Goal: Information Seeking & Learning: Check status

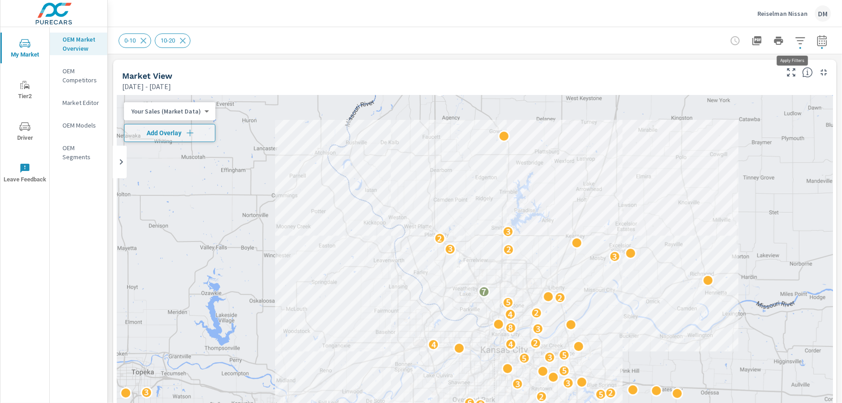
click at [795, 45] on icon "button" at bounding box center [800, 40] width 11 height 11
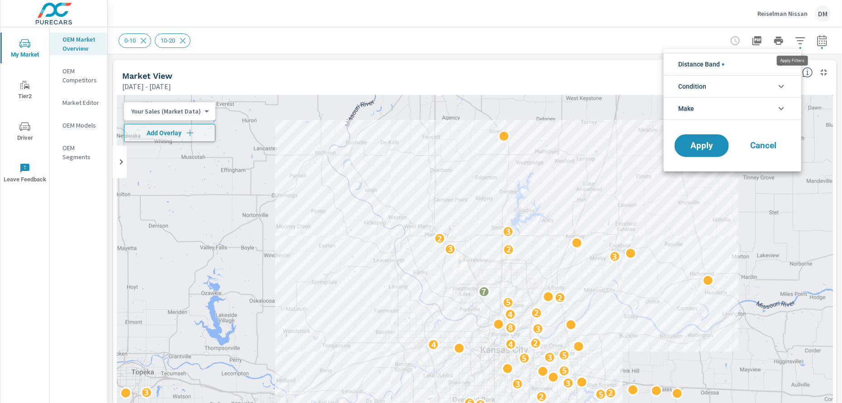
scroll to position [20, 0]
click at [774, 63] on li "Distance Band" at bounding box center [733, 64] width 138 height 22
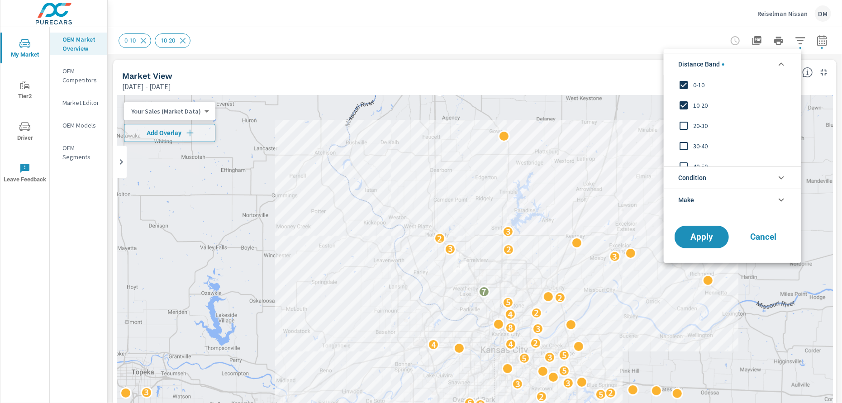
scroll to position [0, 0]
click at [684, 125] on input "filter options" at bounding box center [683, 126] width 19 height 19
click at [683, 144] on input "filter options" at bounding box center [683, 146] width 19 height 19
click at [708, 174] on li "Condition" at bounding box center [733, 178] width 138 height 22
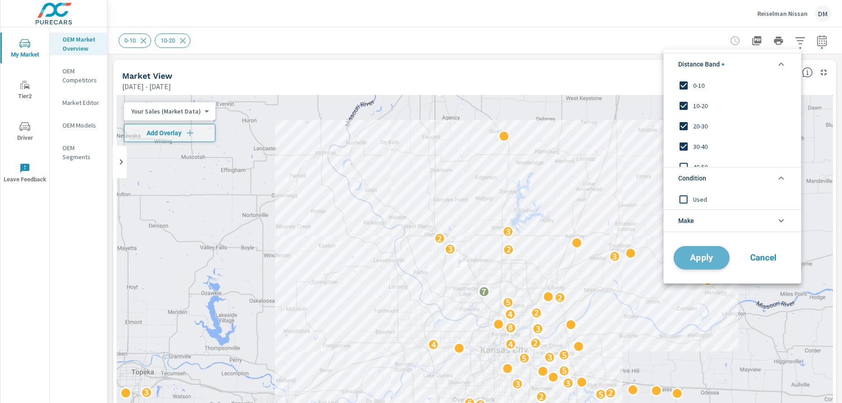
click at [710, 256] on span "Apply" at bounding box center [701, 257] width 37 height 9
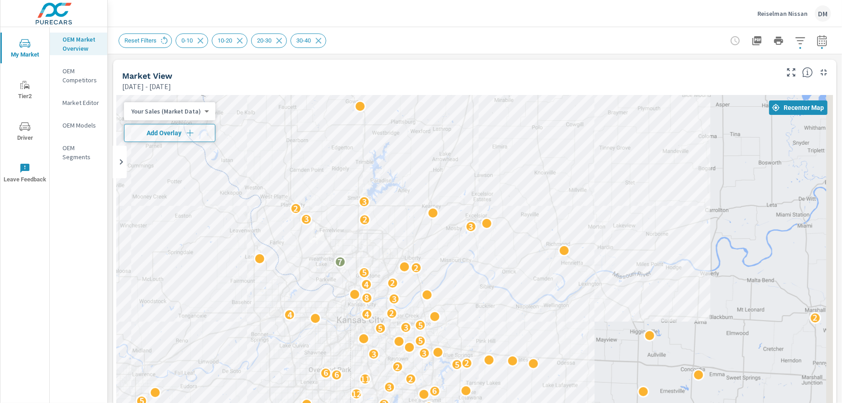
drag, startPoint x: 682, startPoint y: 183, endPoint x: 535, endPoint y: 152, distance: 149.8
click at [535, 152] on div "4 5 5 3 5 2 2 3 4 5 9 3 5 12 6 3 11 2 6 6 2 5 2 3 3 3 5 5 3 5 2 4 4 2 3 8 4 2 5…" at bounding box center [475, 278] width 716 height 367
click at [795, 41] on icon "button" at bounding box center [800, 40] width 11 height 11
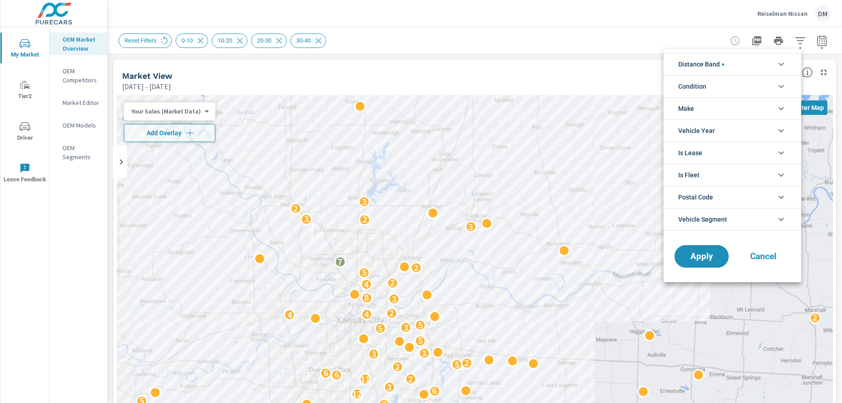
scroll to position [61, 0]
click at [767, 81] on li "Condition" at bounding box center [733, 86] width 138 height 22
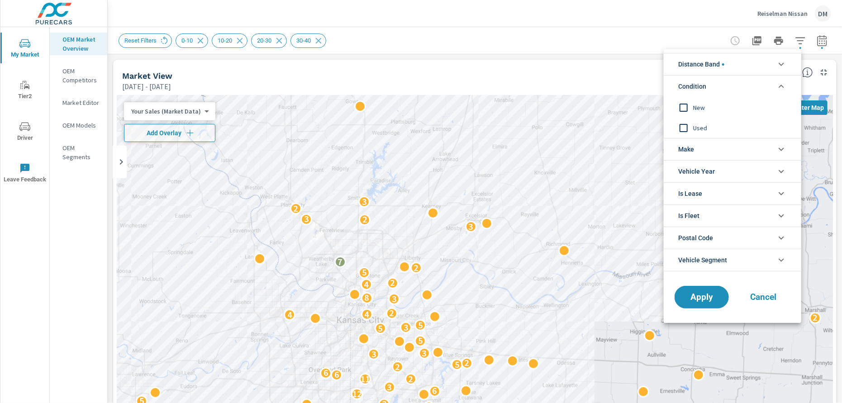
click at [681, 107] on input "filter options" at bounding box center [683, 107] width 19 height 19
click at [692, 152] on span "Make" at bounding box center [686, 149] width 16 height 22
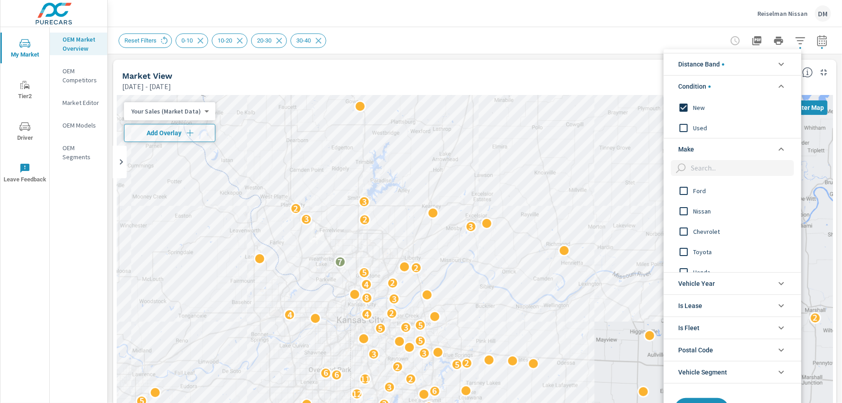
click at [682, 209] on input "filter options" at bounding box center [683, 211] width 19 height 19
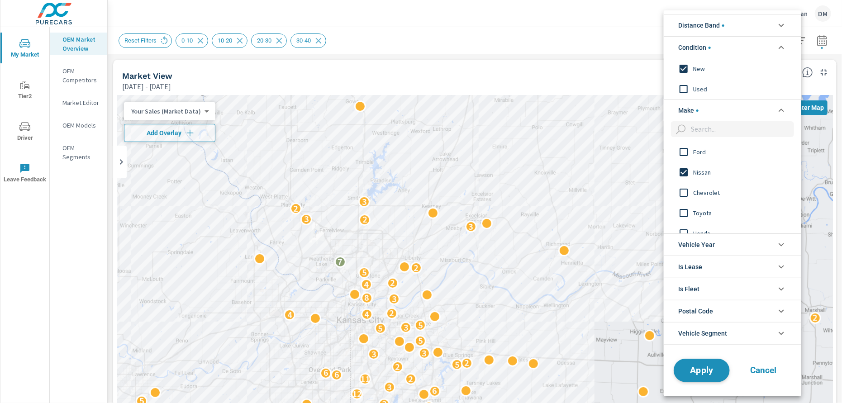
click at [714, 368] on span "Apply" at bounding box center [701, 370] width 37 height 9
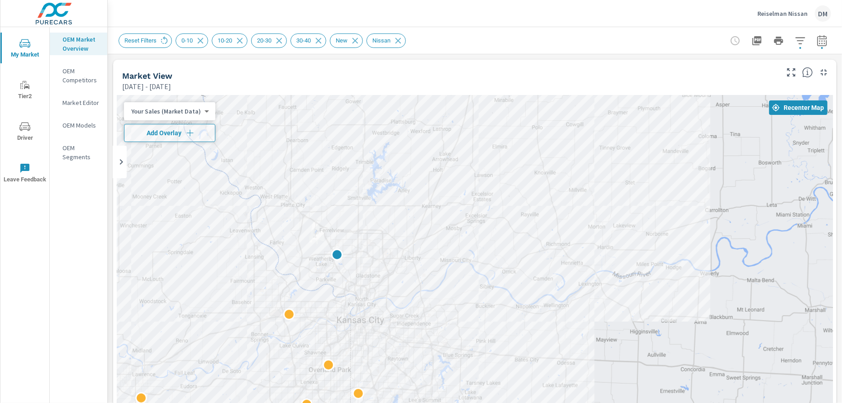
click at [183, 110] on body "My Market Tier2 Driver Leave Feedback OEM Market Overview OEM Competitors Marke…" at bounding box center [421, 201] width 842 height 403
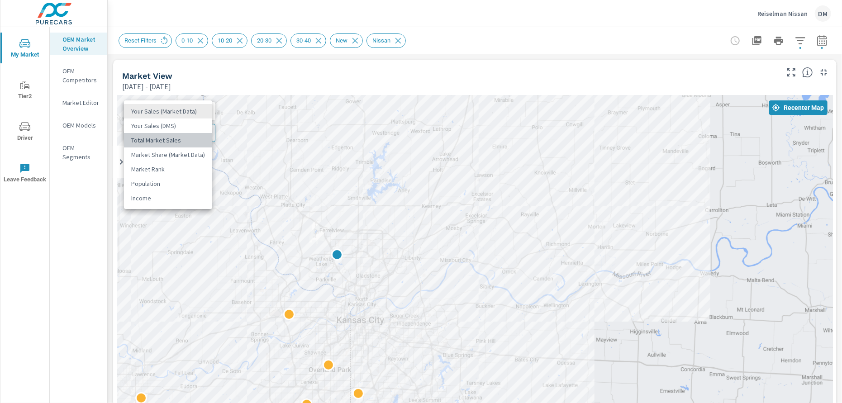
click at [170, 140] on li "Total Market Sales" at bounding box center [168, 140] width 88 height 14
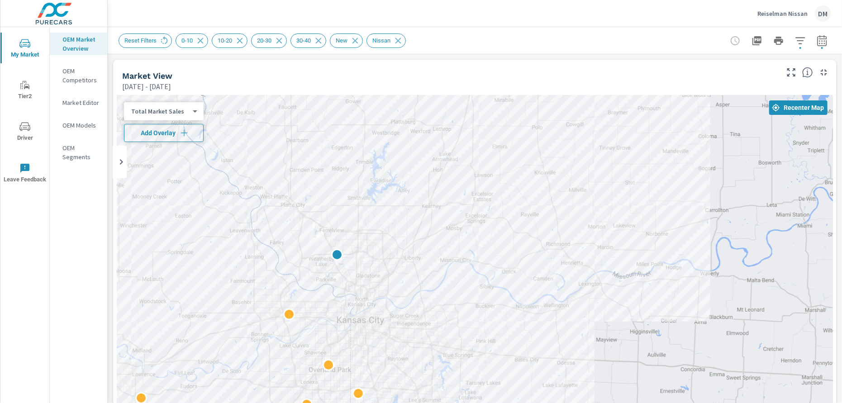
click at [171, 130] on span "Add Overlay" at bounding box center [164, 133] width 72 height 9
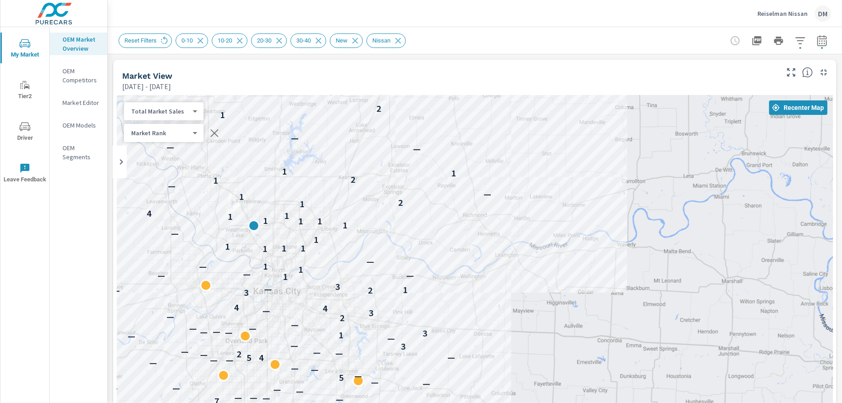
drag, startPoint x: 633, startPoint y: 350, endPoint x: 549, endPoint y: 320, distance: 89.3
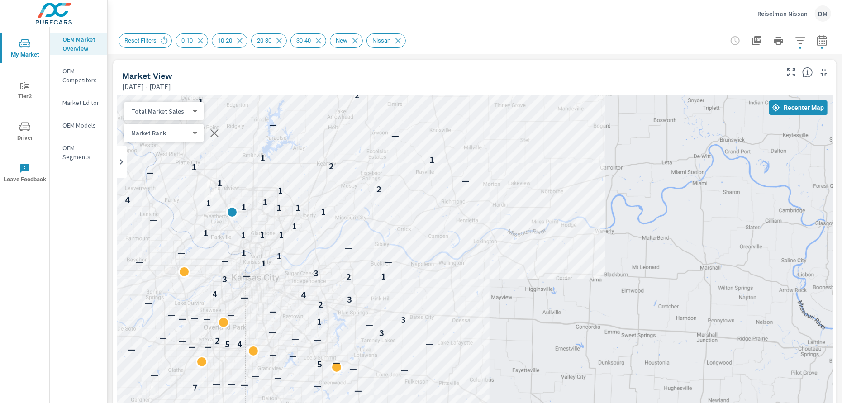
drag, startPoint x: 582, startPoint y: 238, endPoint x: 578, endPoint y: 260, distance: 22.1
click at [559, 226] on div "— 2 — 3 4 3 — — 7 — — — — — — — — — — — 5 — — — — — — 4 5 — — — 2 — — — 3 — — —…" at bounding box center [475, 278] width 716 height 367
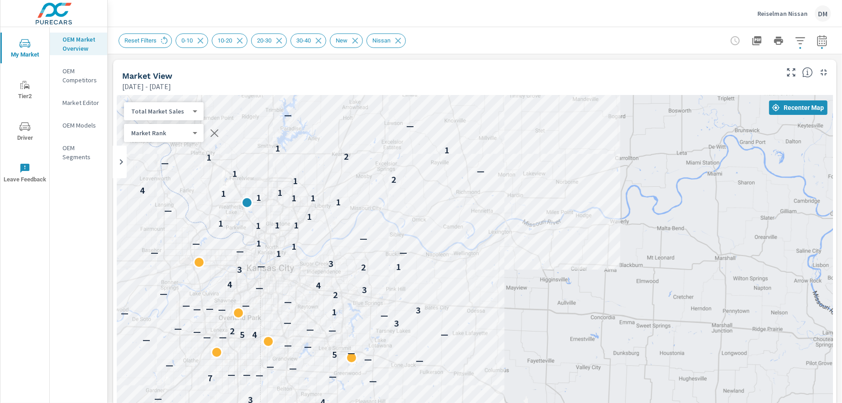
drag, startPoint x: 518, startPoint y: 277, endPoint x: 748, endPoint y: 119, distance: 279.2
click at [533, 266] on div "— 2 — 3 4 3 — — 7 — — — — — — — — — — — 5 — — — — — — 4 5 — — — 2 — — — 3 — — —…" at bounding box center [475, 278] width 716 height 367
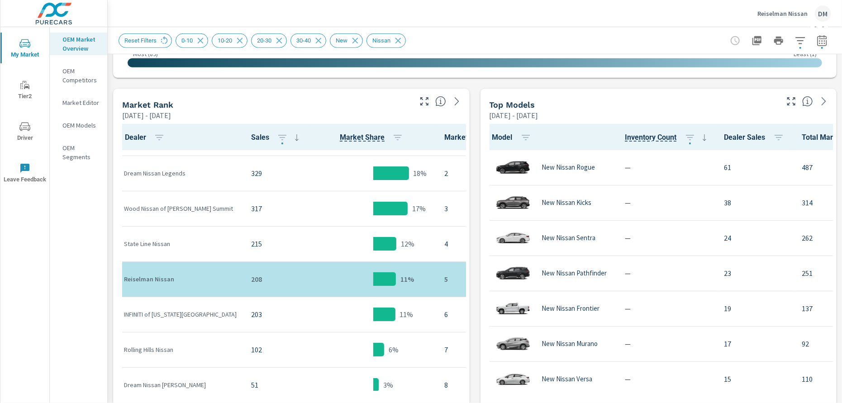
scroll to position [34, 0]
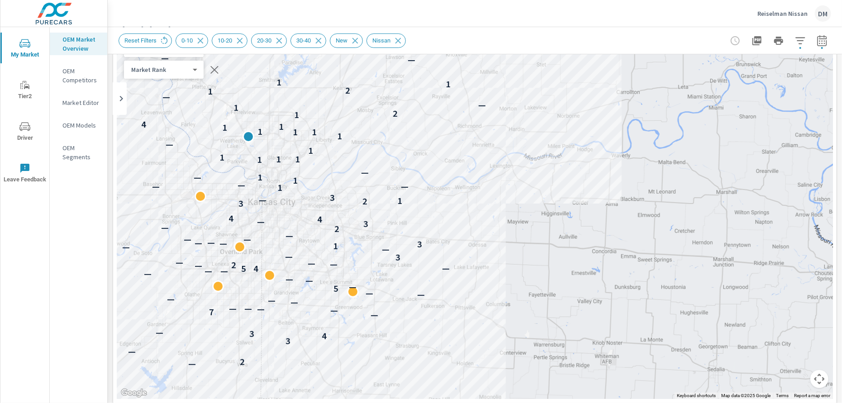
scroll to position [60, 0]
click at [795, 42] on icon "button" at bounding box center [800, 40] width 11 height 11
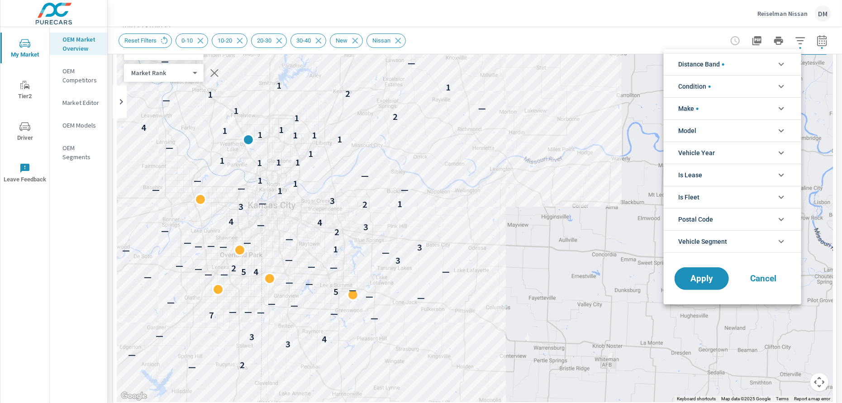
click at [772, 63] on li "Distance Band" at bounding box center [733, 64] width 138 height 22
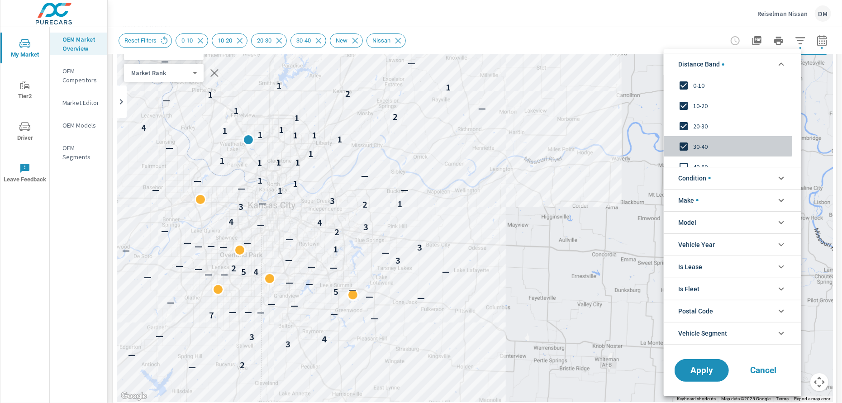
click at [682, 145] on input "filter options" at bounding box center [683, 146] width 19 height 19
click at [710, 371] on span "Apply" at bounding box center [701, 370] width 37 height 9
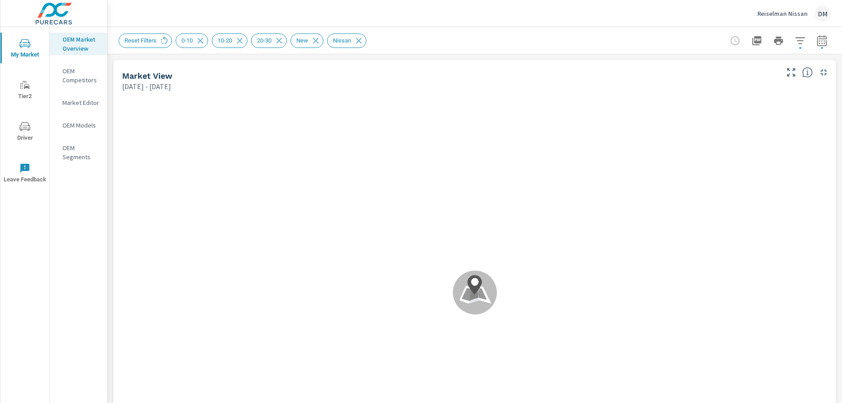
scroll to position [35, 0]
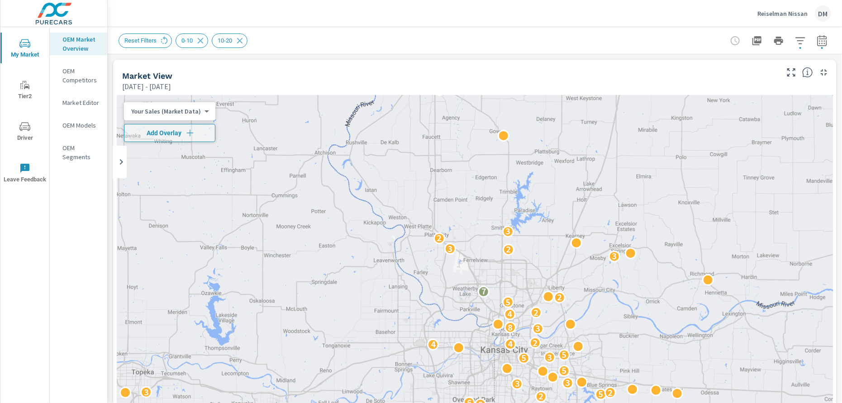
click at [791, 14] on p "Reiselman Nissan" at bounding box center [783, 14] width 50 height 8
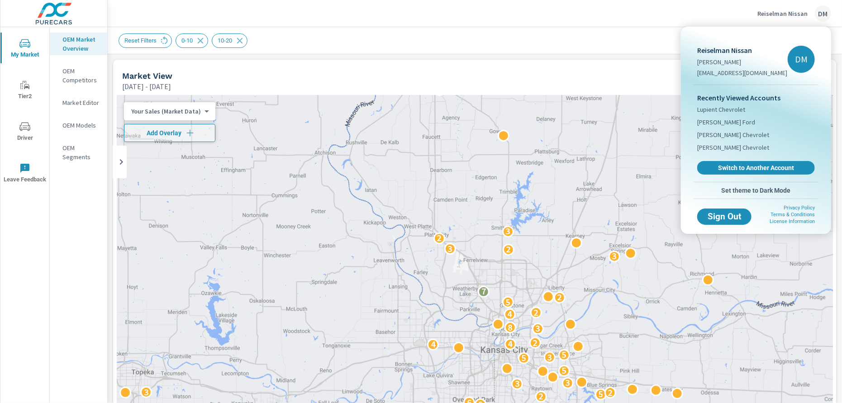
click at [748, 166] on span "Switch to Another Account" at bounding box center [756, 168] width 108 height 8
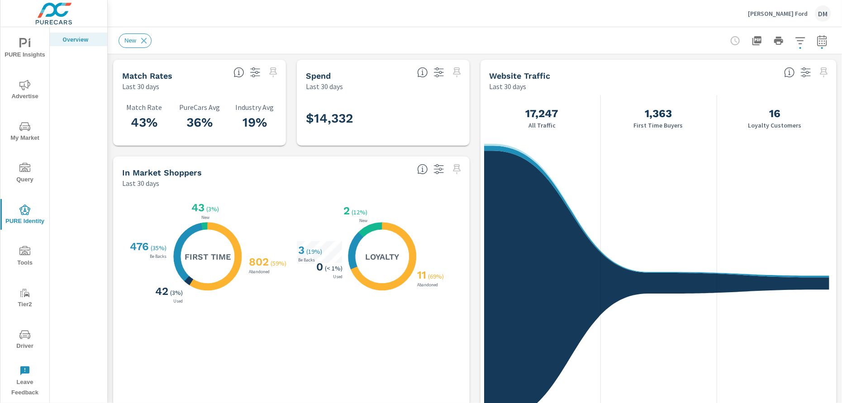
click at [779, 11] on p "[PERSON_NAME] Ford" at bounding box center [778, 14] width 60 height 8
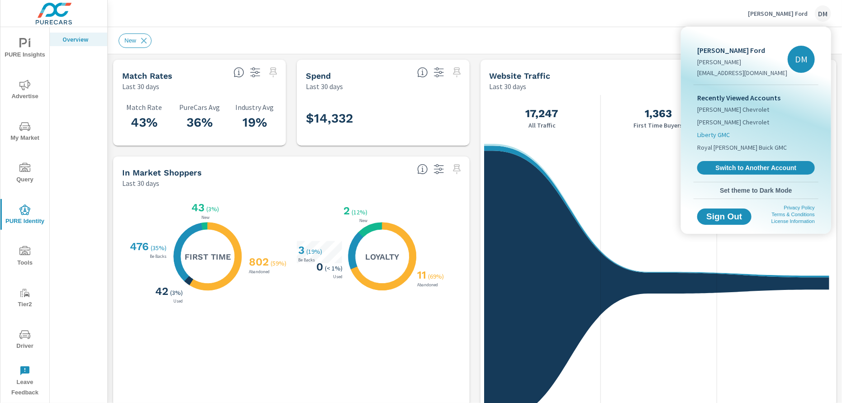
click at [724, 133] on span "Liberty GMC" at bounding box center [713, 134] width 33 height 9
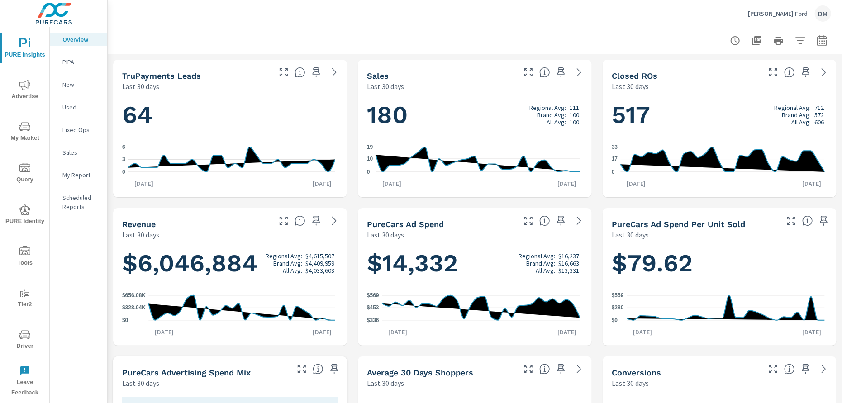
click at [790, 11] on p "[PERSON_NAME] Ford" at bounding box center [778, 14] width 60 height 8
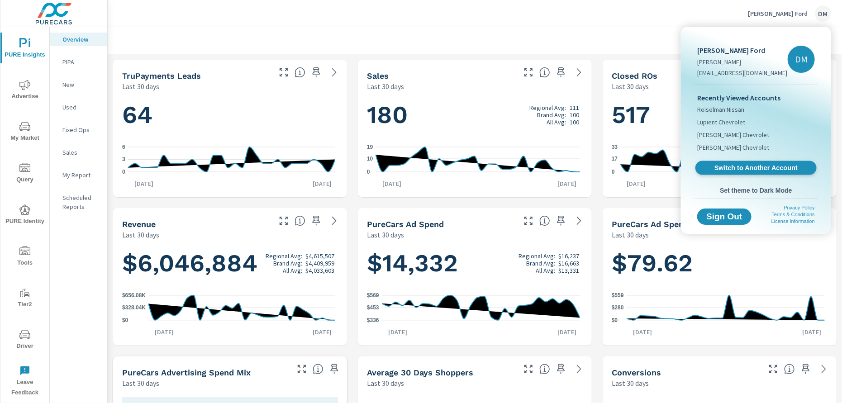
click at [755, 167] on span "Switch to Another Account" at bounding box center [756, 168] width 111 height 9
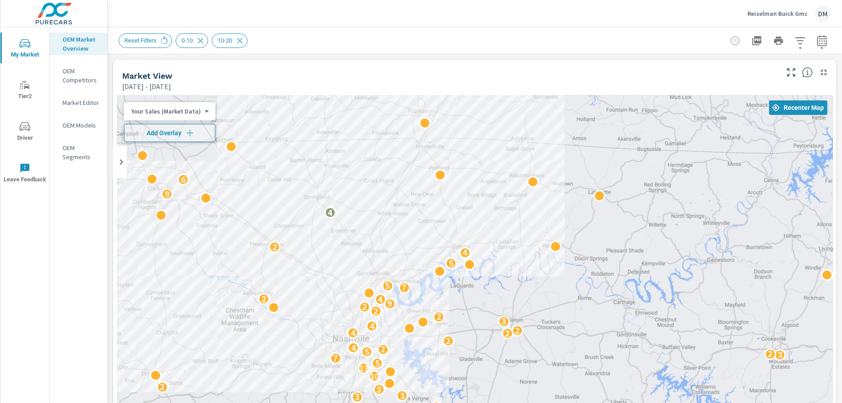
drag, startPoint x: 667, startPoint y: 208, endPoint x: 565, endPoint y: 167, distance: 110.1
click at [565, 167] on div "2 3 2 5 4 4 4 11 3 4 3 9 4 2 12 2 8 2 4 2 3 3 3 2 10 13 5 7 3 2 5 2 4 2 2 4 2 4…" at bounding box center [475, 278] width 716 height 367
click at [795, 39] on icon "button" at bounding box center [800, 40] width 11 height 11
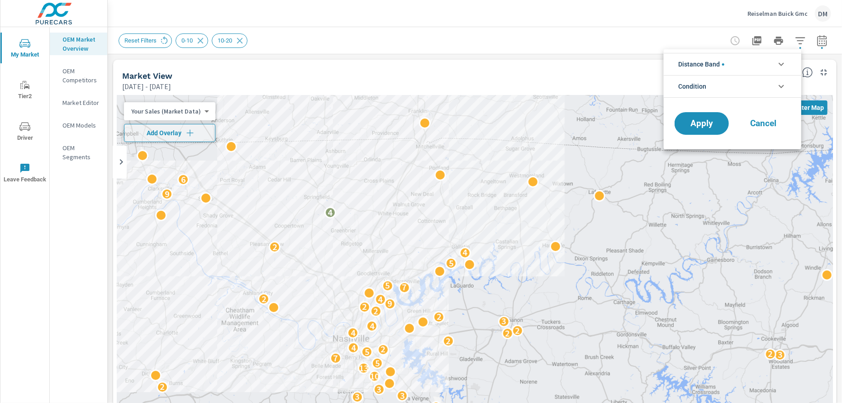
scroll to position [20, 0]
click at [774, 61] on li "Distance Band" at bounding box center [733, 64] width 138 height 22
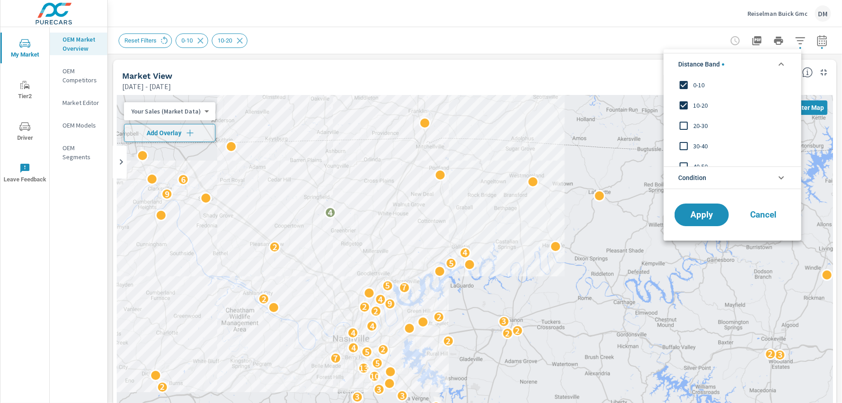
scroll to position [0, 0]
click at [682, 122] on input "filter options" at bounding box center [683, 126] width 19 height 19
click at [683, 143] on input "filter options" at bounding box center [683, 146] width 19 height 19
click at [689, 177] on span "Condition" at bounding box center [692, 178] width 28 height 22
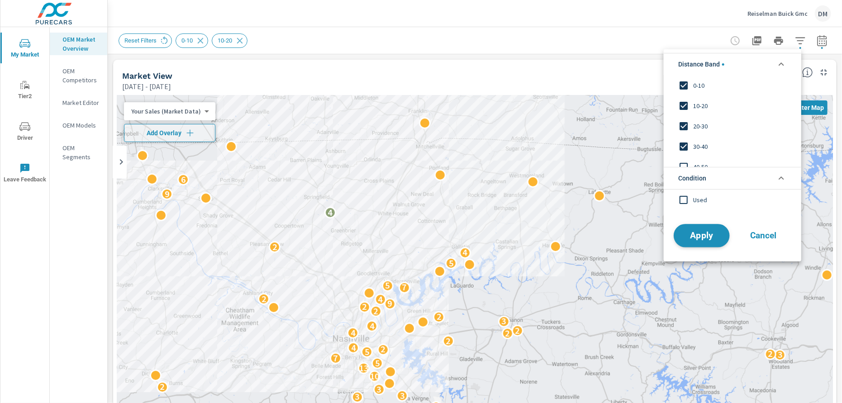
click at [701, 231] on span "Apply" at bounding box center [701, 235] width 37 height 9
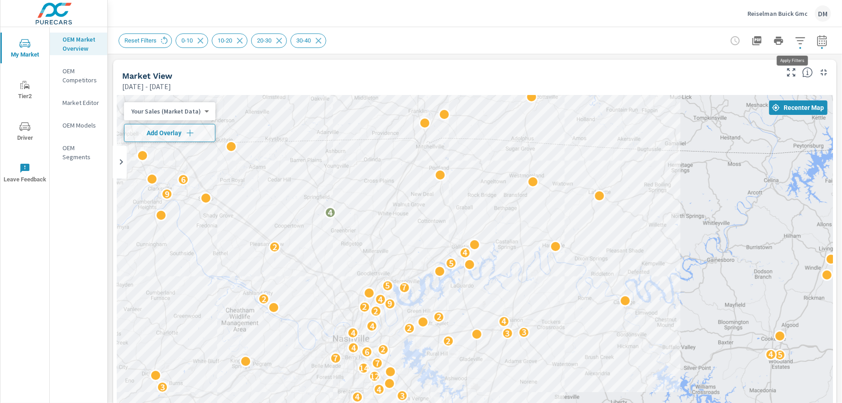
click at [795, 41] on icon "button" at bounding box center [800, 40] width 11 height 11
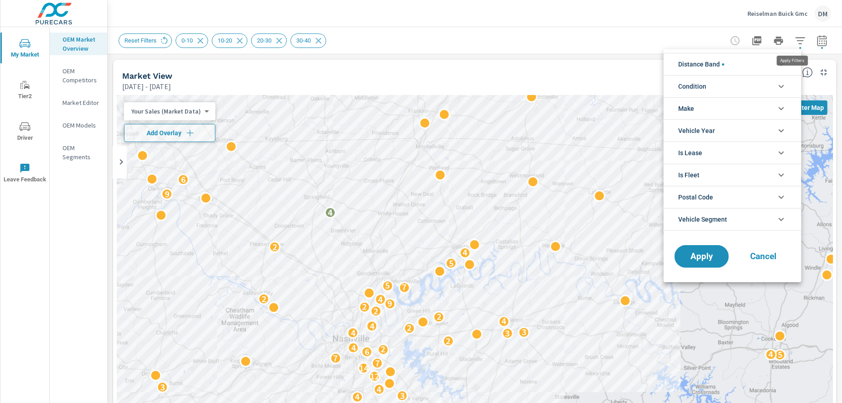
scroll to position [61, 0]
click at [760, 68] on li "Distance Band" at bounding box center [733, 64] width 138 height 22
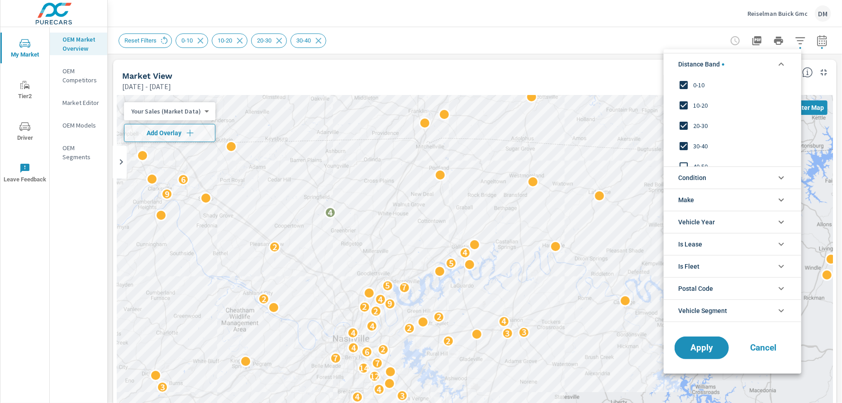
scroll to position [0, 0]
click at [705, 178] on span "Condition" at bounding box center [692, 178] width 28 height 22
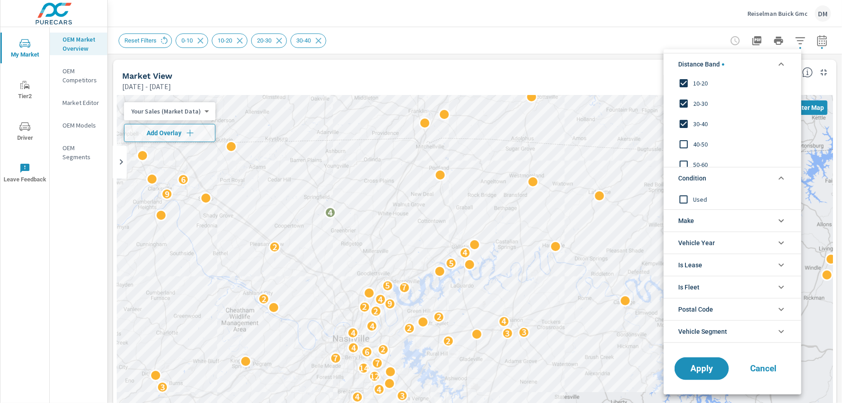
scroll to position [30, 0]
click at [685, 133] on input "filter options" at bounding box center [683, 136] width 19 height 19
click at [685, 154] on input "filter options" at bounding box center [683, 157] width 19 height 19
click at [712, 369] on span "Apply" at bounding box center [701, 368] width 37 height 9
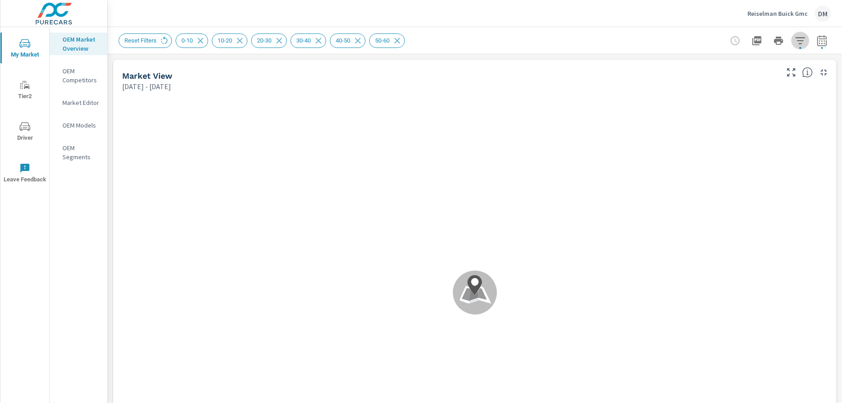
click at [796, 42] on icon "button" at bounding box center [800, 40] width 11 height 11
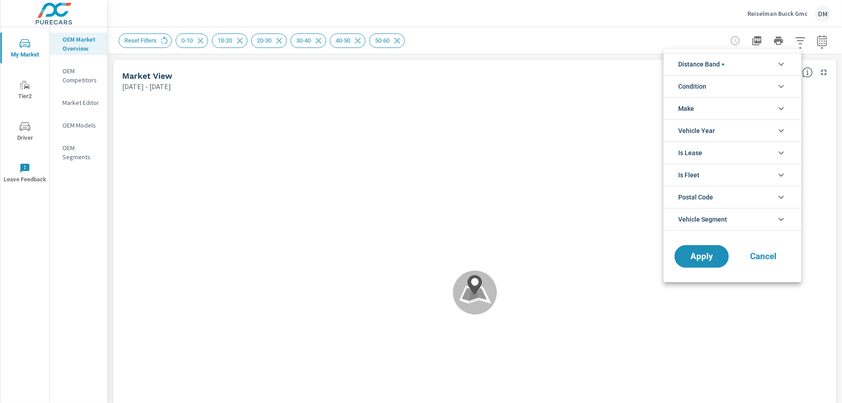
scroll to position [30, 0]
click at [766, 91] on li "Condition" at bounding box center [733, 86] width 138 height 22
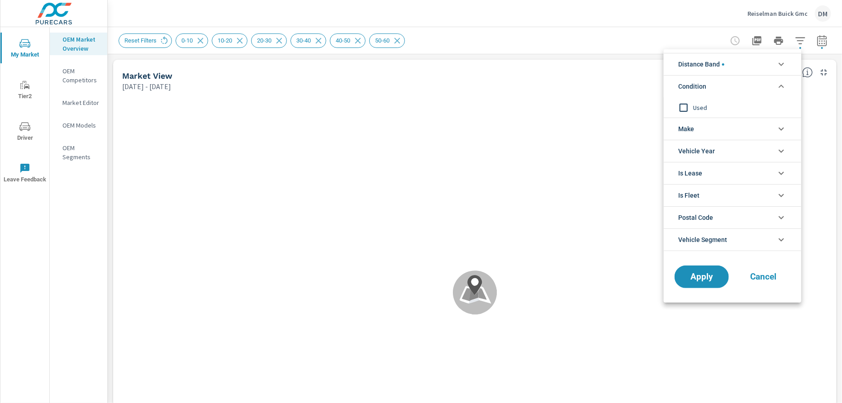
click at [766, 129] on li "Make" at bounding box center [733, 129] width 138 height 22
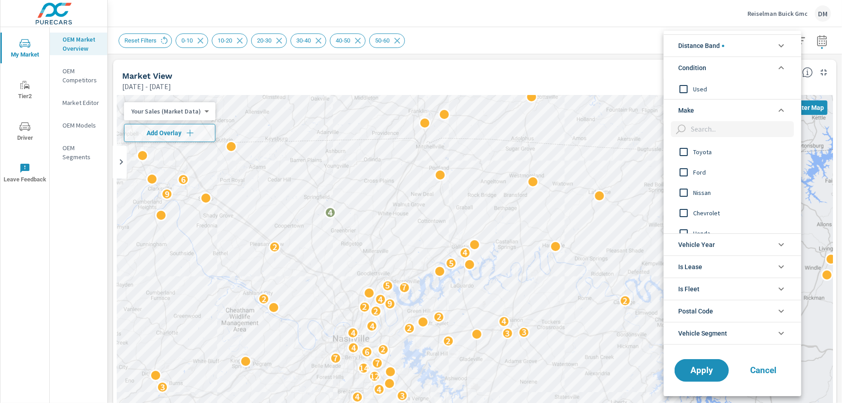
click at [753, 48] on li "Distance Band" at bounding box center [733, 45] width 138 height 22
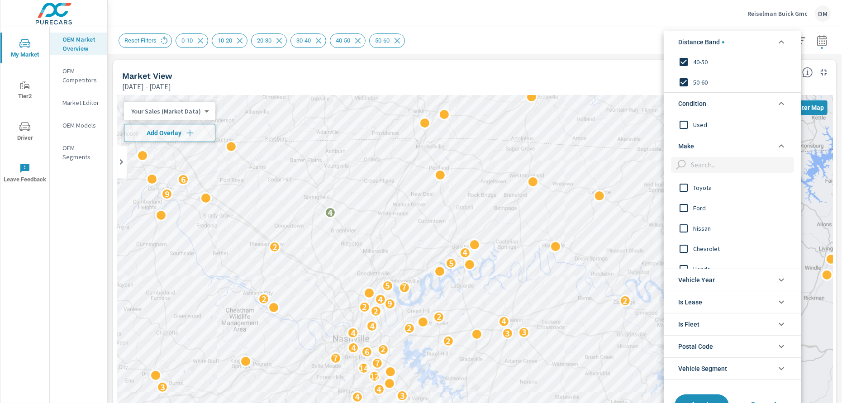
scroll to position [68, 0]
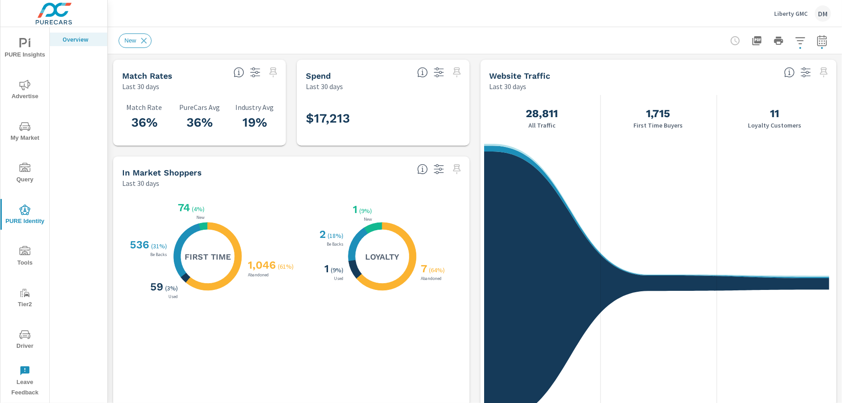
click at [25, 258] on span "Tools" at bounding box center [24, 257] width 43 height 22
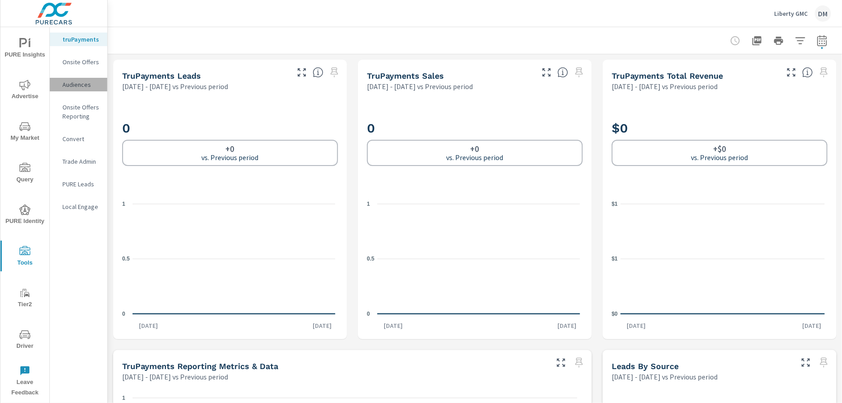
click at [78, 85] on p "Audiences" at bounding box center [81, 84] width 38 height 9
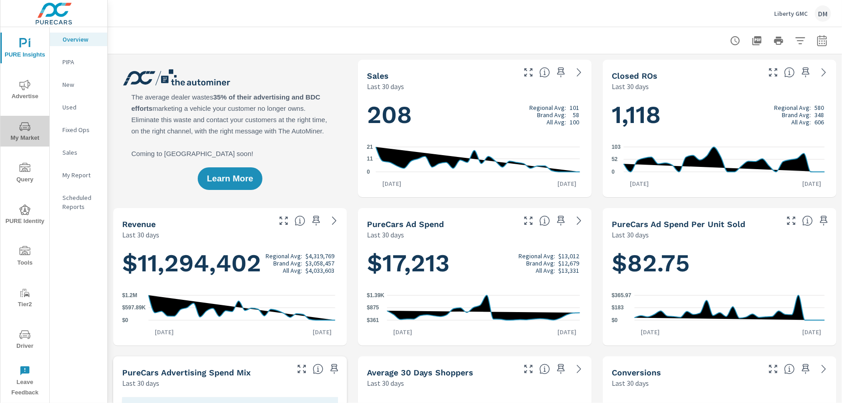
click at [19, 137] on span "My Market" at bounding box center [24, 132] width 43 height 22
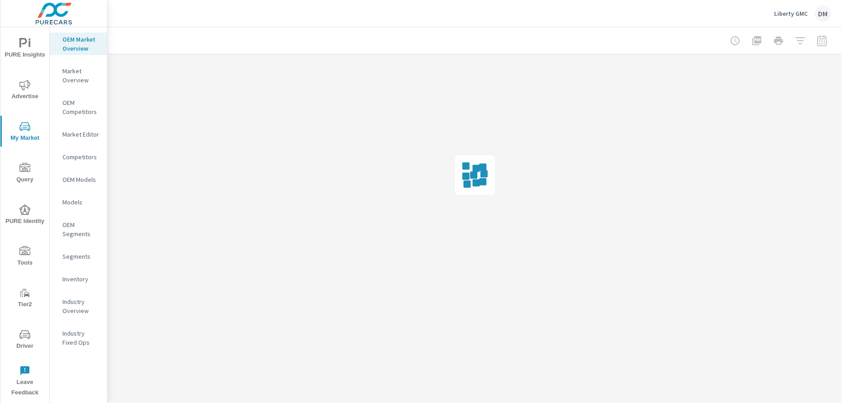
click at [77, 278] on p "Inventory" at bounding box center [81, 279] width 38 height 9
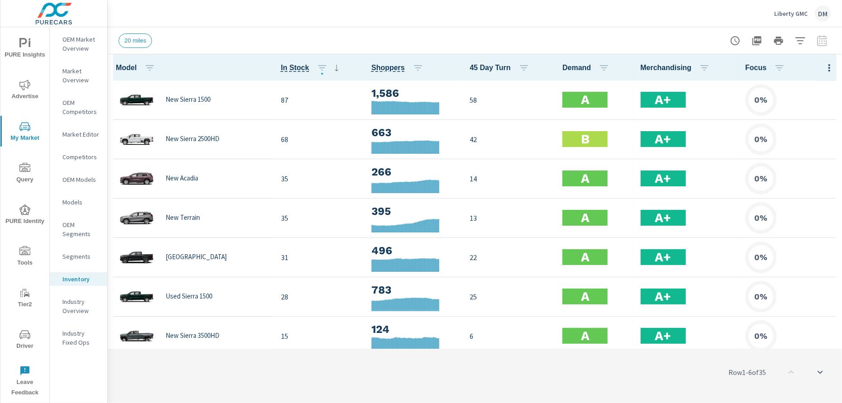
click at [824, 65] on icon "button" at bounding box center [829, 67] width 11 height 11
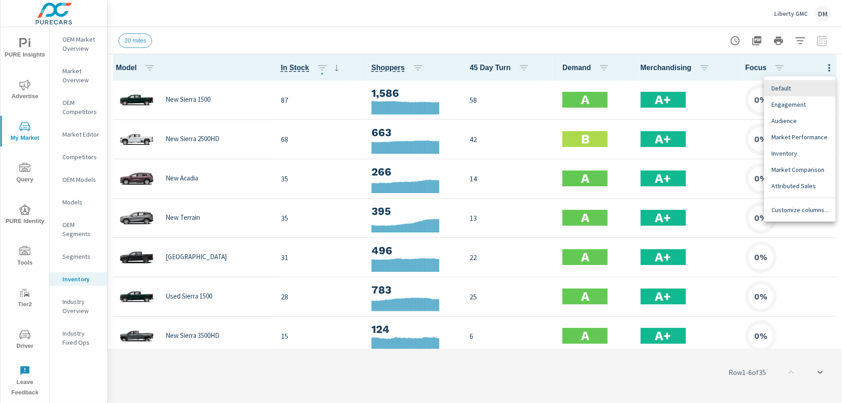
click at [804, 212] on span "Customize columns..." at bounding box center [800, 209] width 57 height 9
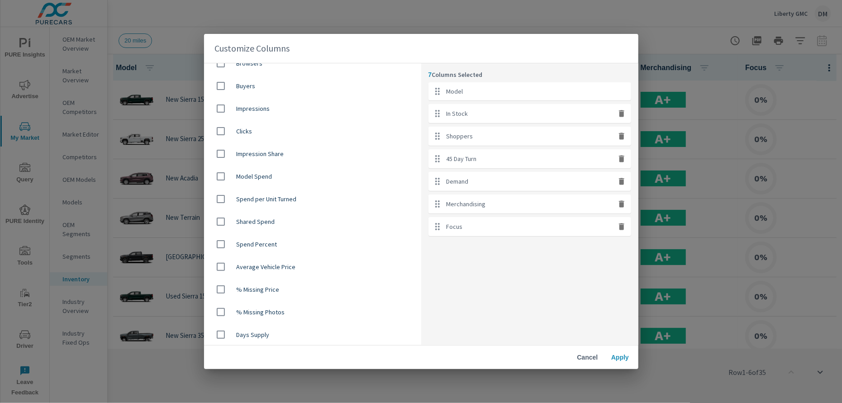
scroll to position [532, 0]
click at [219, 288] on input "checkbox" at bounding box center [220, 289] width 19 height 19
checkbox input "true"
click at [618, 362] on span "Apply" at bounding box center [621, 357] width 22 height 8
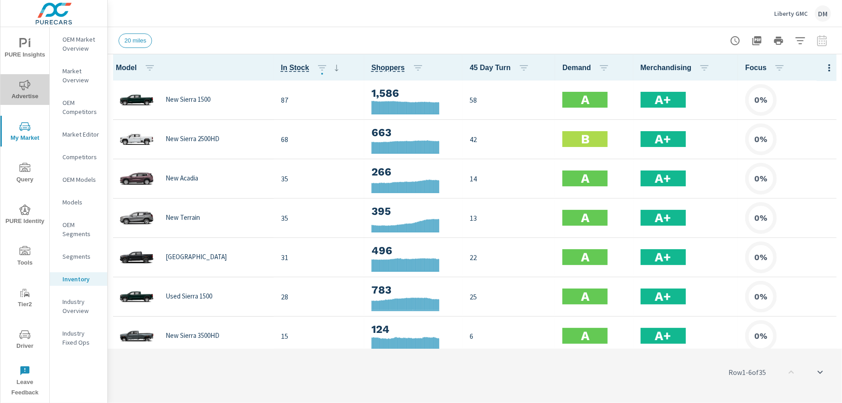
click at [25, 90] on icon "nav menu" at bounding box center [24, 85] width 11 height 11
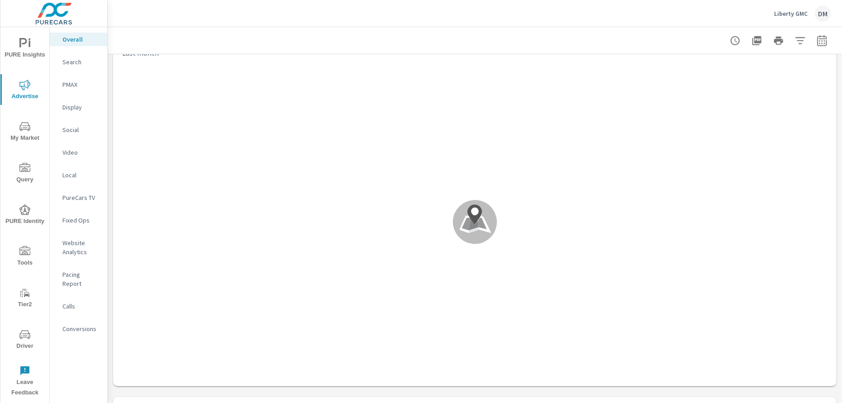
scroll to position [324, 0]
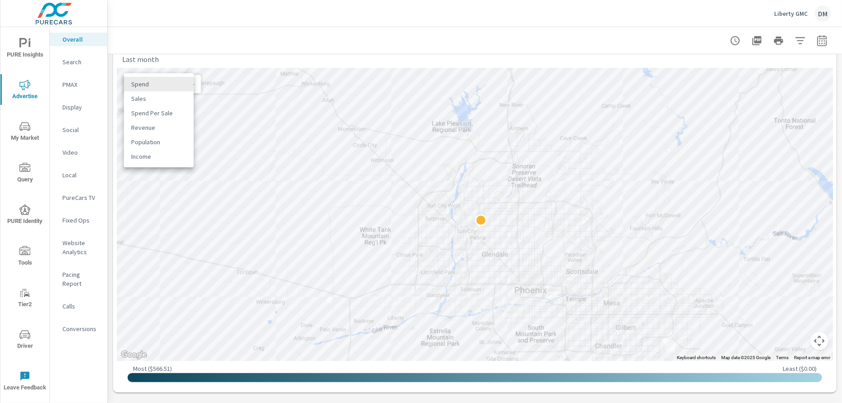
click at [180, 84] on body "PURE Insights Advertise My Market Query PURE Identity Tools Tier2 Driver Leave …" at bounding box center [421, 201] width 842 height 403
click at [159, 110] on li "Spend Per Sale" at bounding box center [159, 113] width 70 height 14
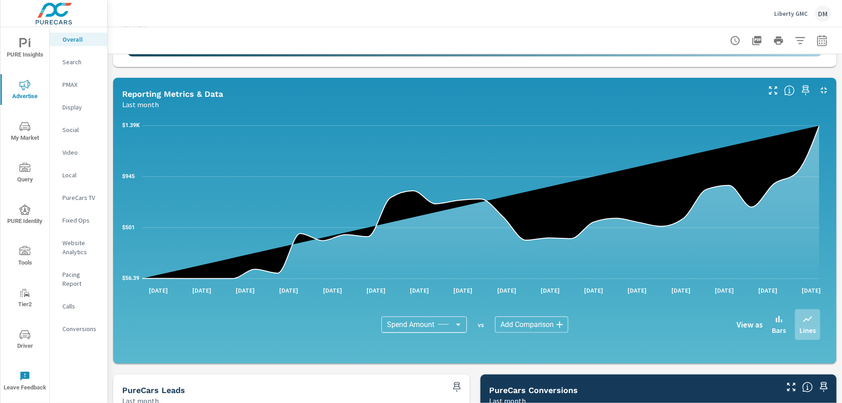
scroll to position [651, 0]
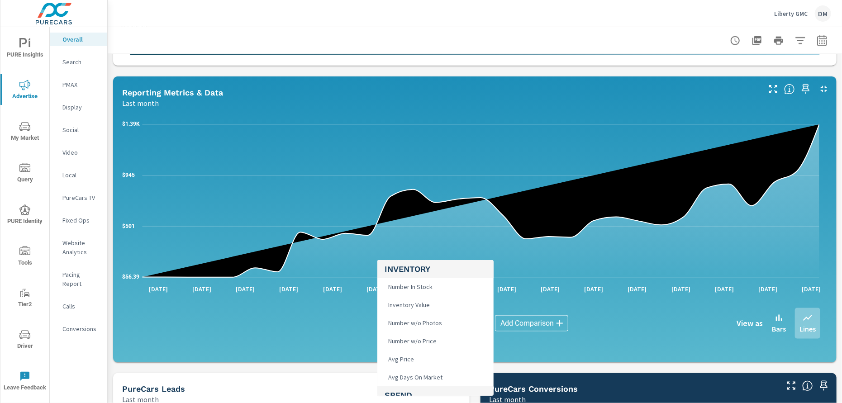
click at [447, 322] on body "PURE Insights Advertise My Market Query PURE Identity Tools Tier2 Driver Leave …" at bounding box center [421, 201] width 842 height 403
click at [426, 386] on li "VDP Views" at bounding box center [435, 386] width 116 height 18
type input "VDP Views"
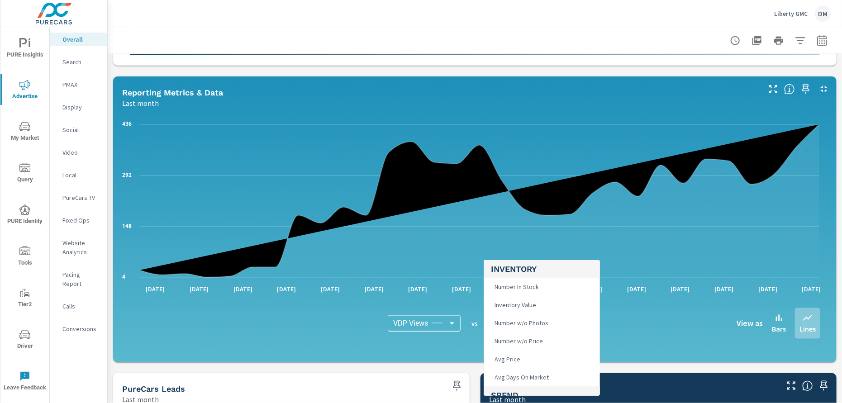
click at [516, 321] on body "PURE Insights Advertise My Market Query PURE Identity Tools Tier2 Driver Leave …" at bounding box center [421, 201] width 842 height 403
click at [534, 359] on li "Sales Units" at bounding box center [542, 362] width 116 height 18
type input "Sales Units"
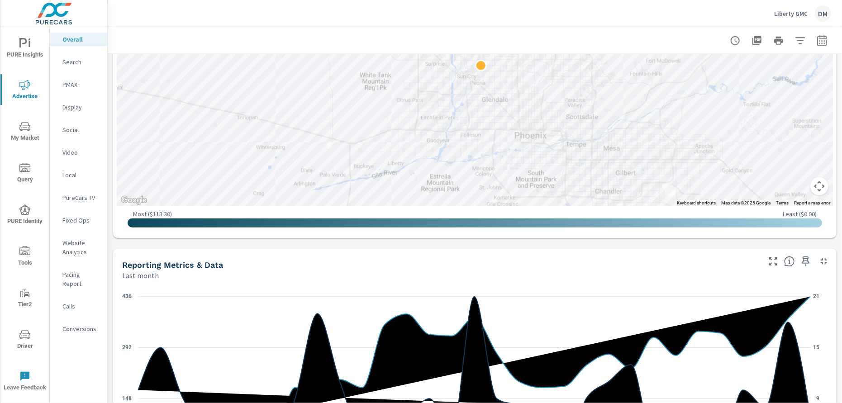
scroll to position [476, 0]
